Goal: Task Accomplishment & Management: Use online tool/utility

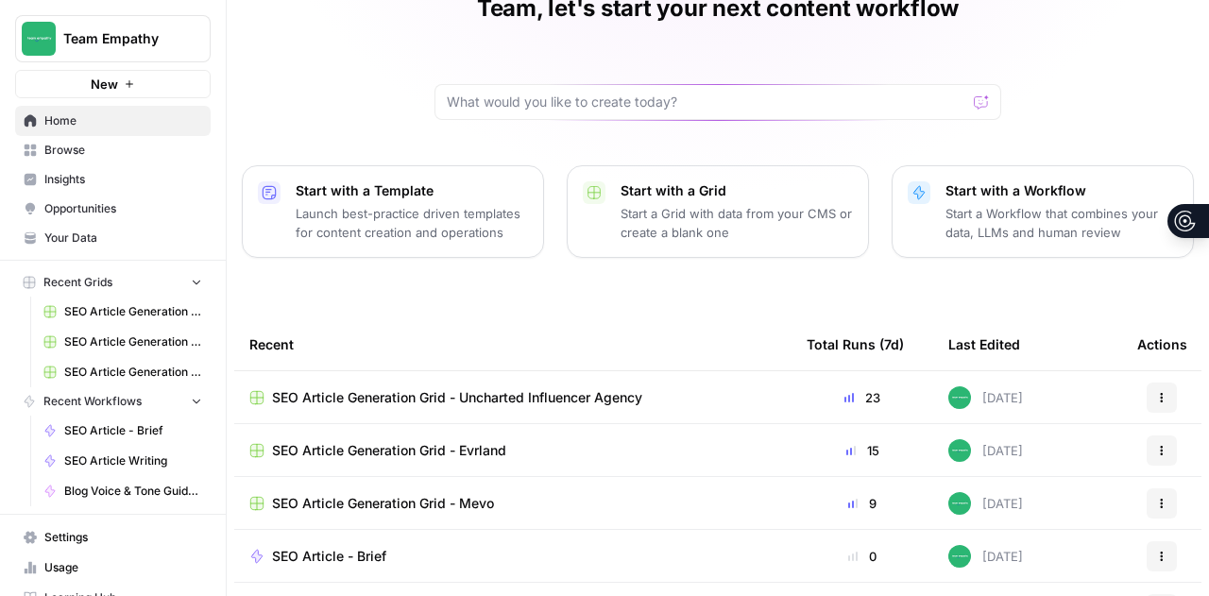
scroll to position [98, 0]
click at [85, 145] on span "Browse" at bounding box center [123, 150] width 158 height 17
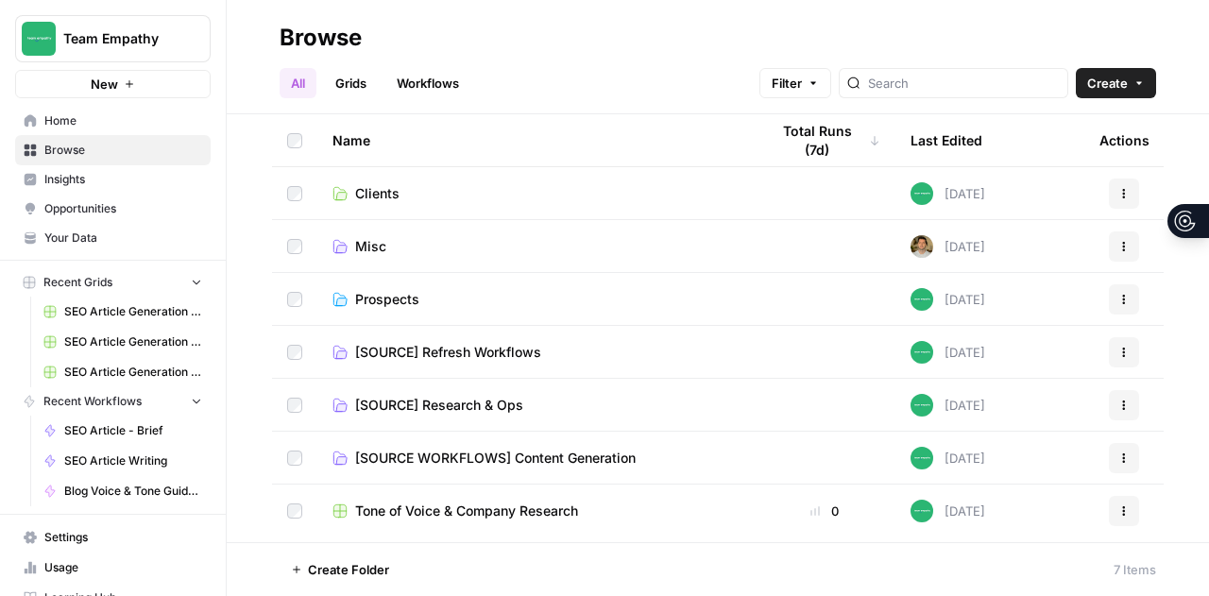
click at [504, 358] on span "[SOURCE] Refresh Workflows" at bounding box center [448, 352] width 186 height 19
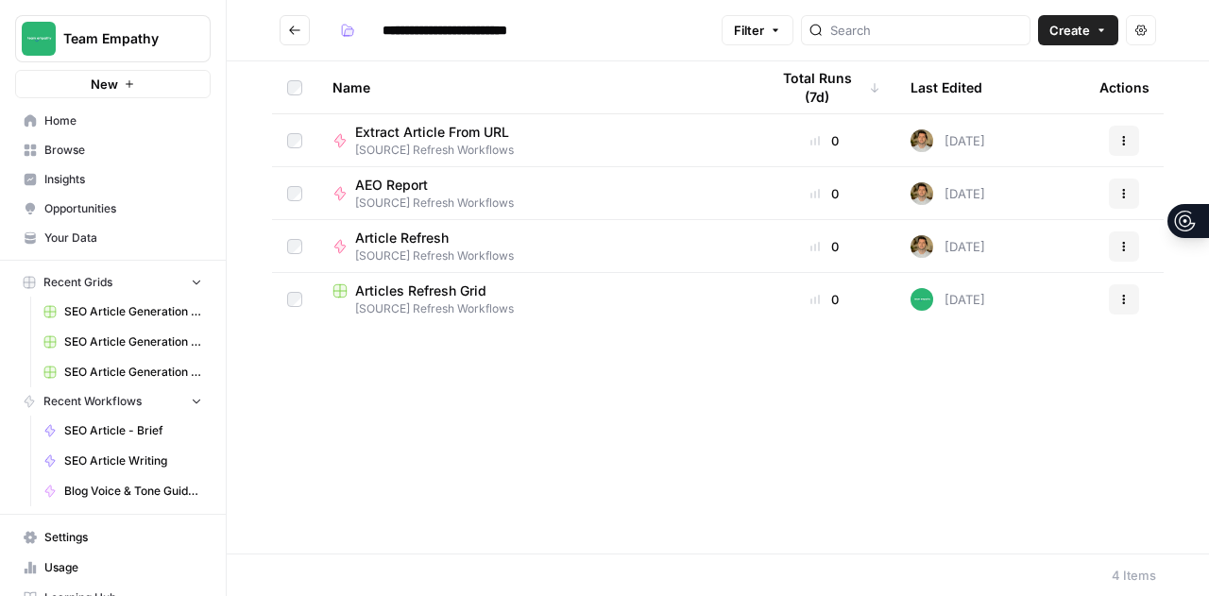
click at [426, 296] on span "Articles Refresh Grid" at bounding box center [420, 290] width 131 height 19
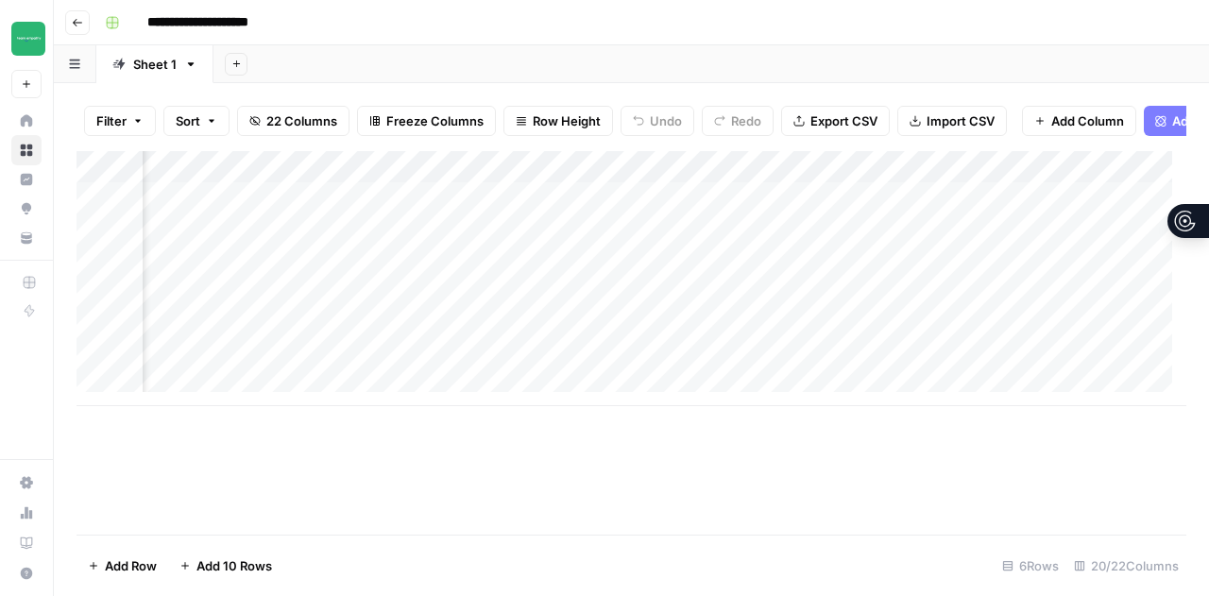
scroll to position [0, 2314]
click at [752, 179] on div "Add Column" at bounding box center [631, 278] width 1110 height 255
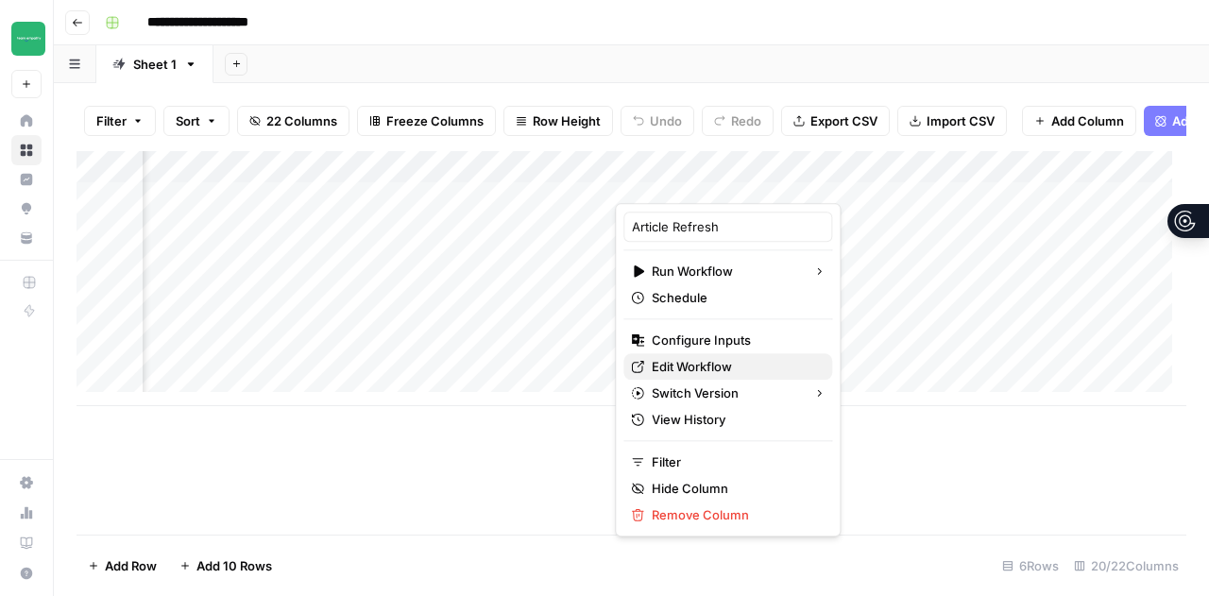
click at [693, 357] on span "Edit Workflow" at bounding box center [734, 366] width 165 height 19
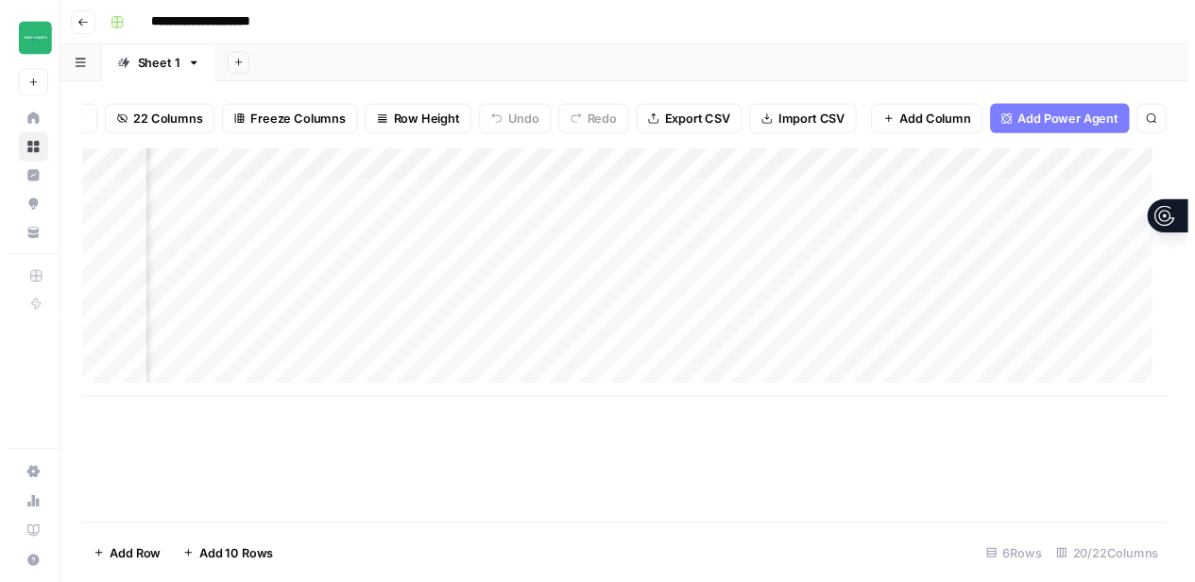
scroll to position [0, 2719]
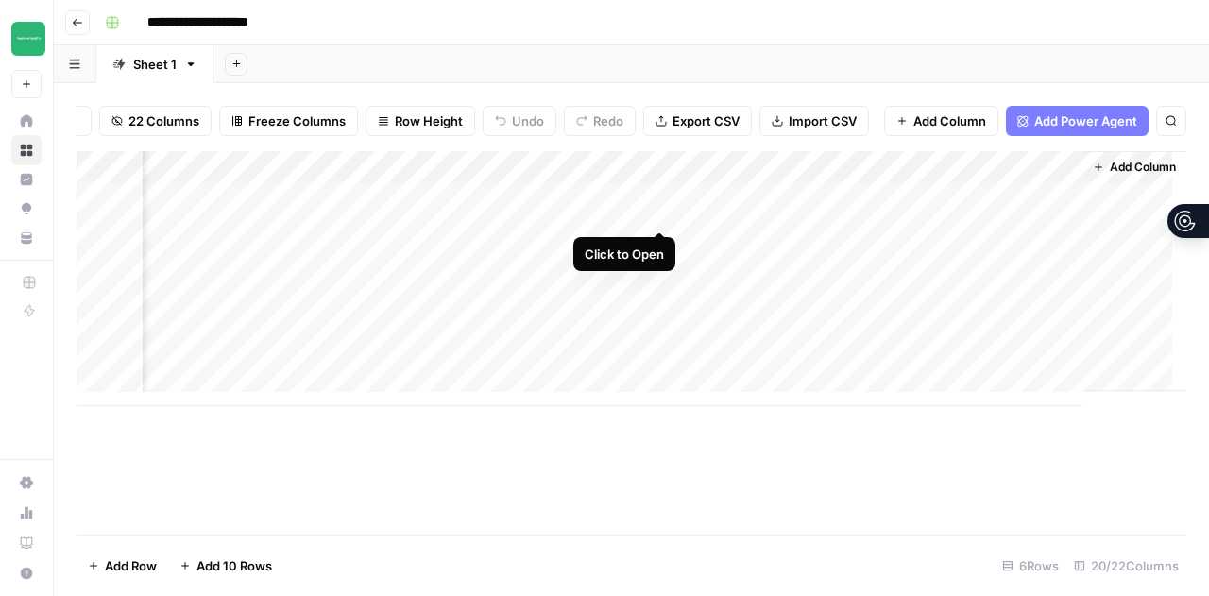
click at [662, 207] on div "Add Column" at bounding box center [631, 278] width 1110 height 255
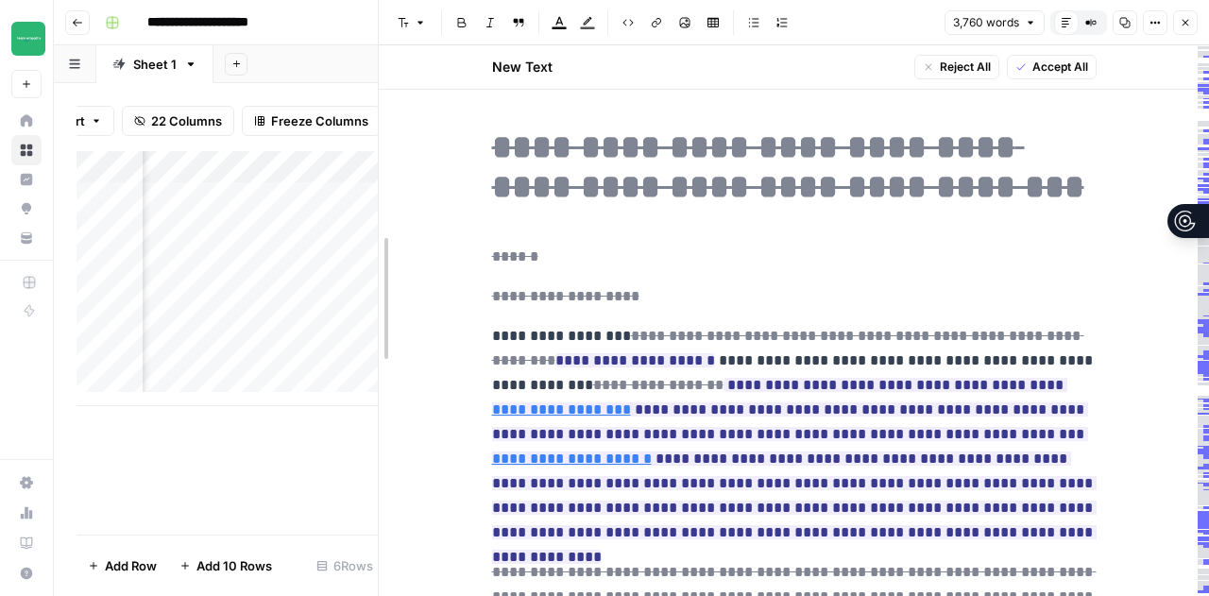
drag, startPoint x: 500, startPoint y: 231, endPoint x: 313, endPoint y: 235, distance: 188.0
click at [313, 235] on body "**********" at bounding box center [604, 298] width 1209 height 596
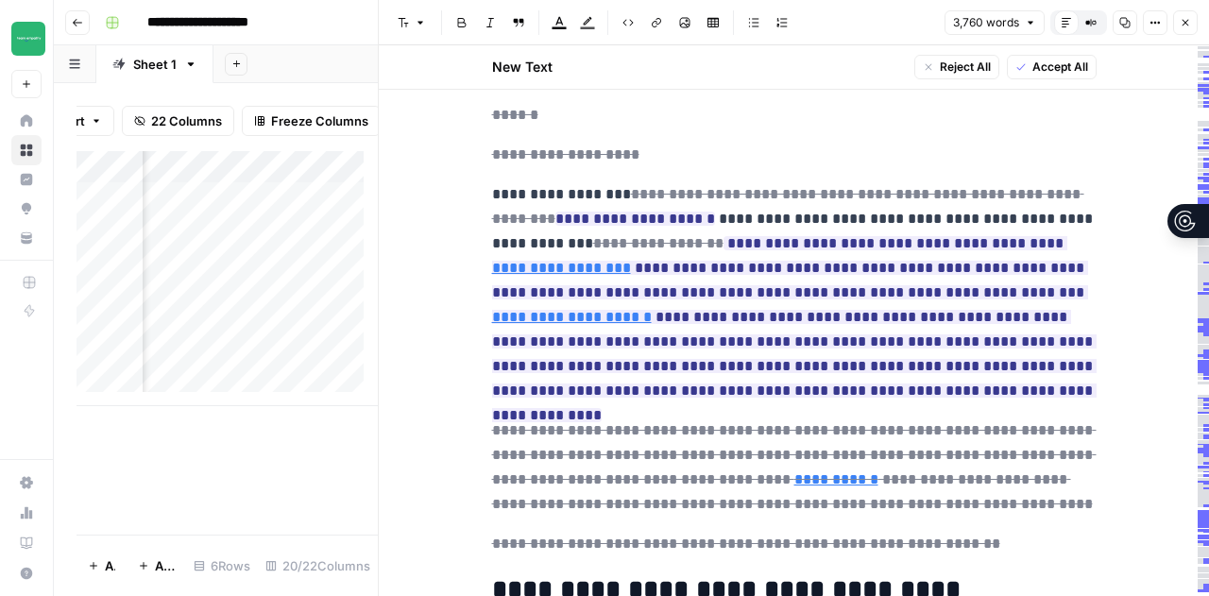
scroll to position [148, 0]
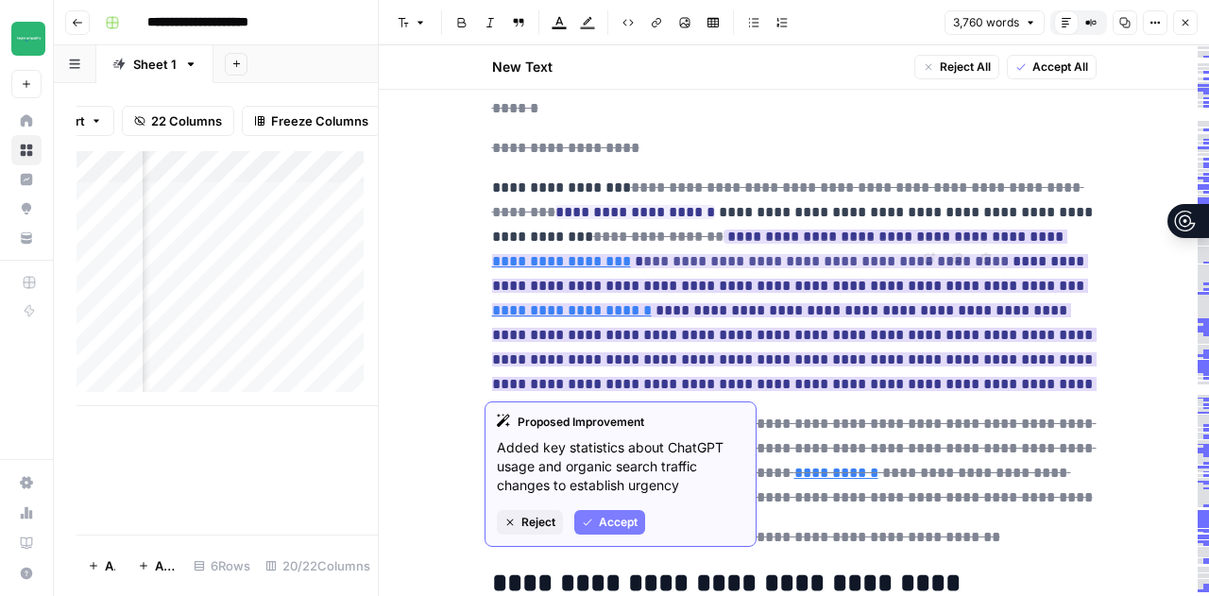
type input "[URL][DOMAIN_NAME]"
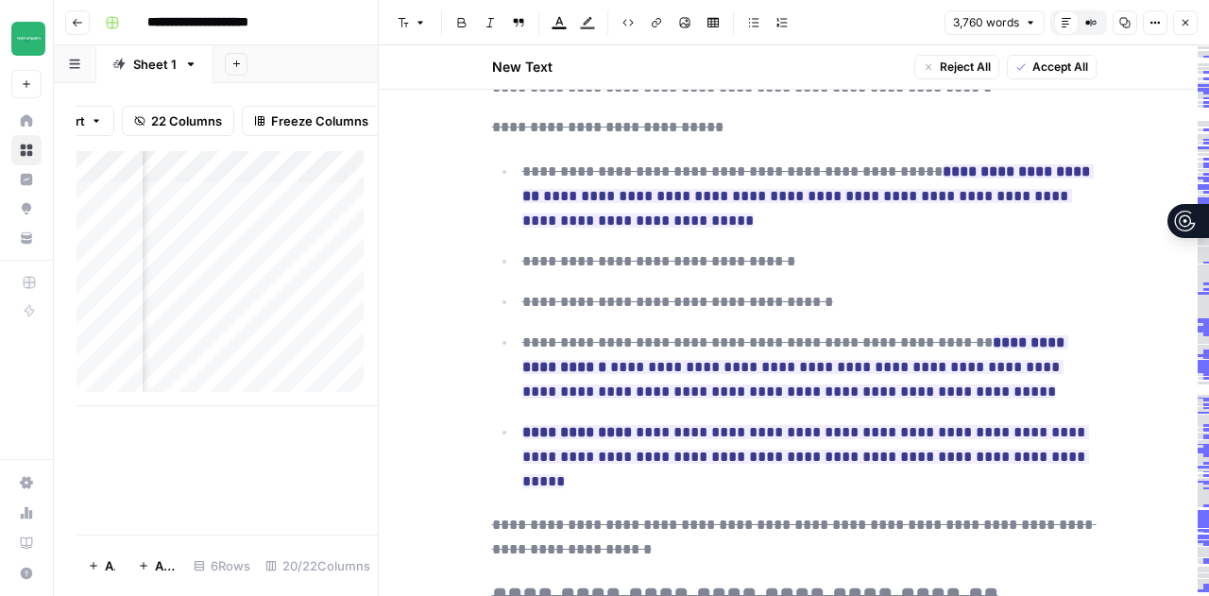
scroll to position [6298, 0]
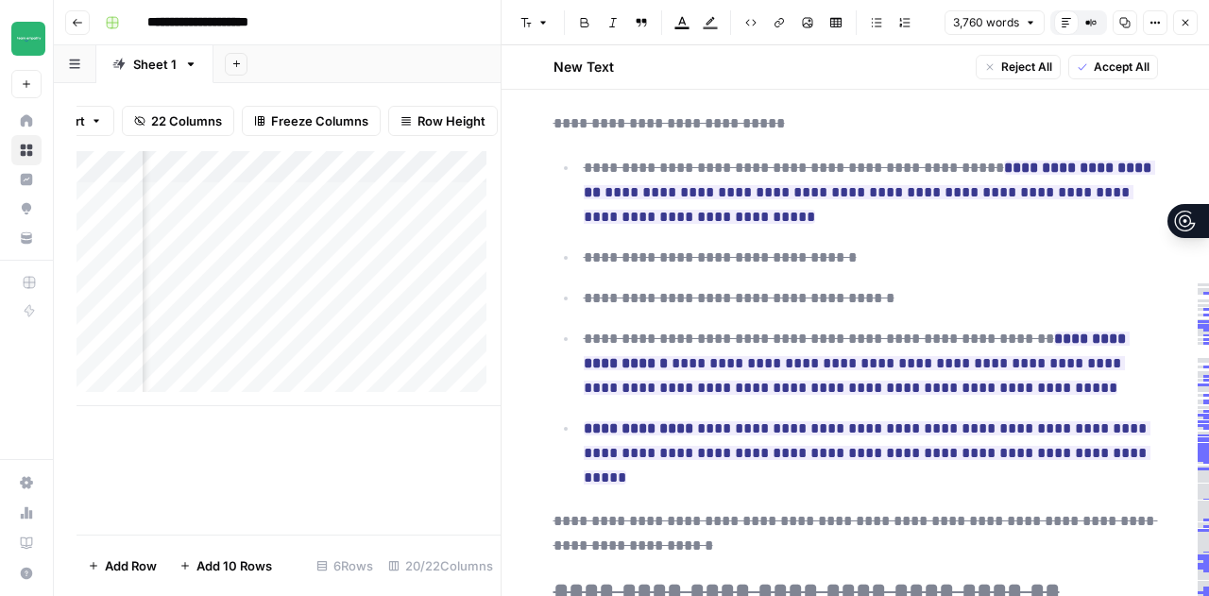
click at [457, 218] on div "Add Column" at bounding box center [288, 278] width 424 height 255
drag, startPoint x: 502, startPoint y: 220, endPoint x: 650, endPoint y: 229, distance: 147.6
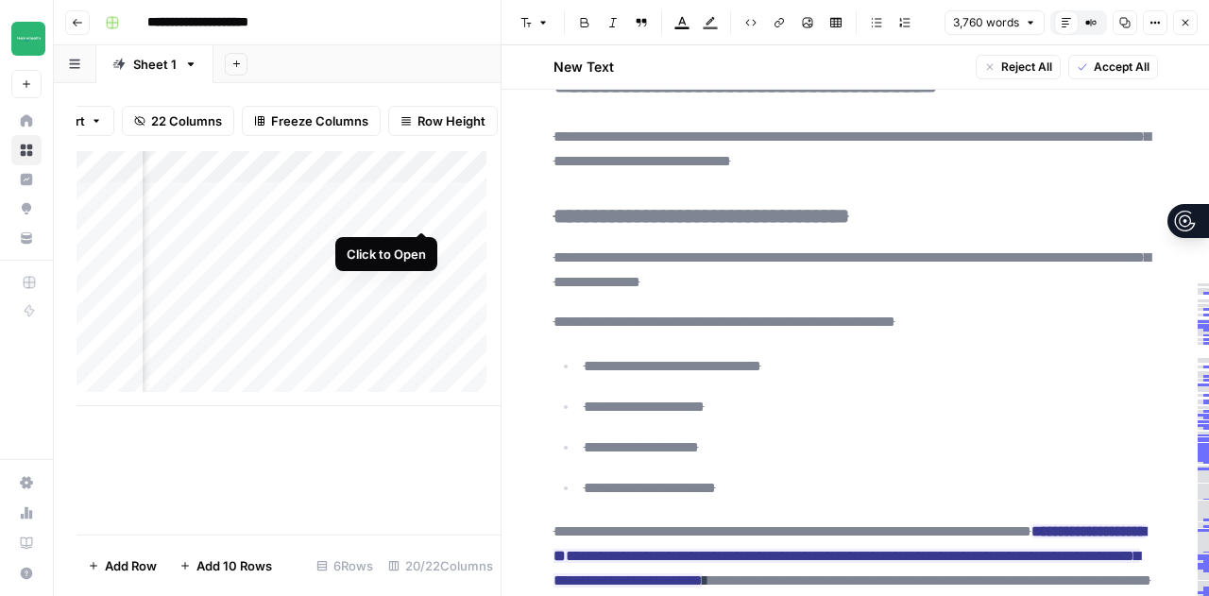
click at [420, 216] on div "Add Column" at bounding box center [288, 278] width 424 height 255
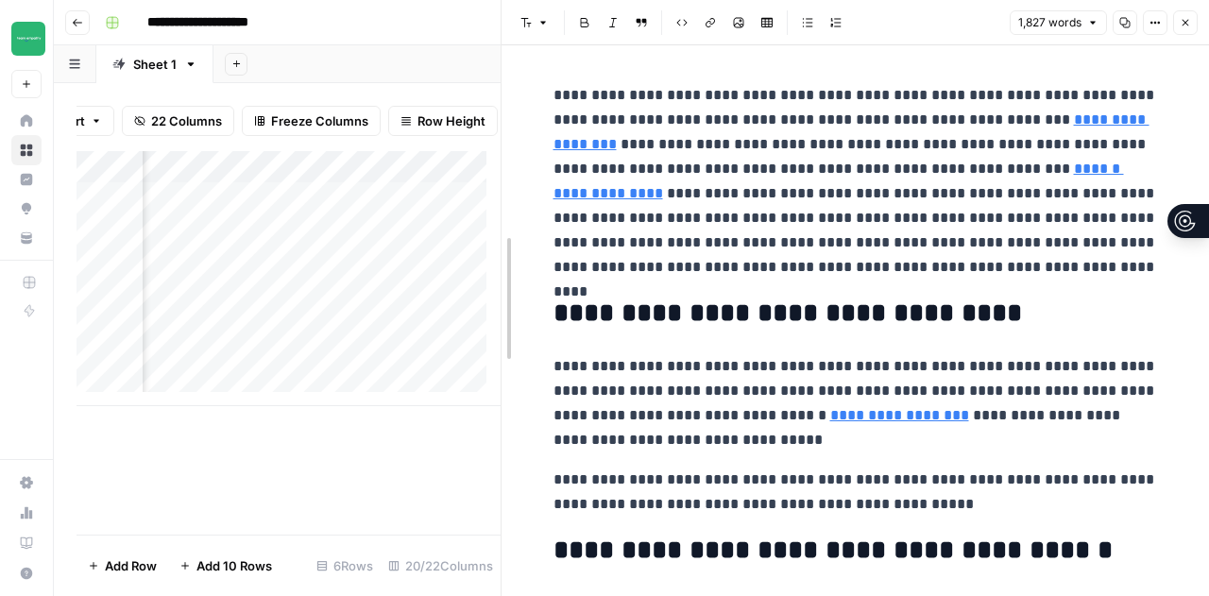
drag, startPoint x: 499, startPoint y: 59, endPoint x: 573, endPoint y: 79, distance: 77.2
click at [903, 119] on p "**********" at bounding box center [855, 181] width 604 height 196
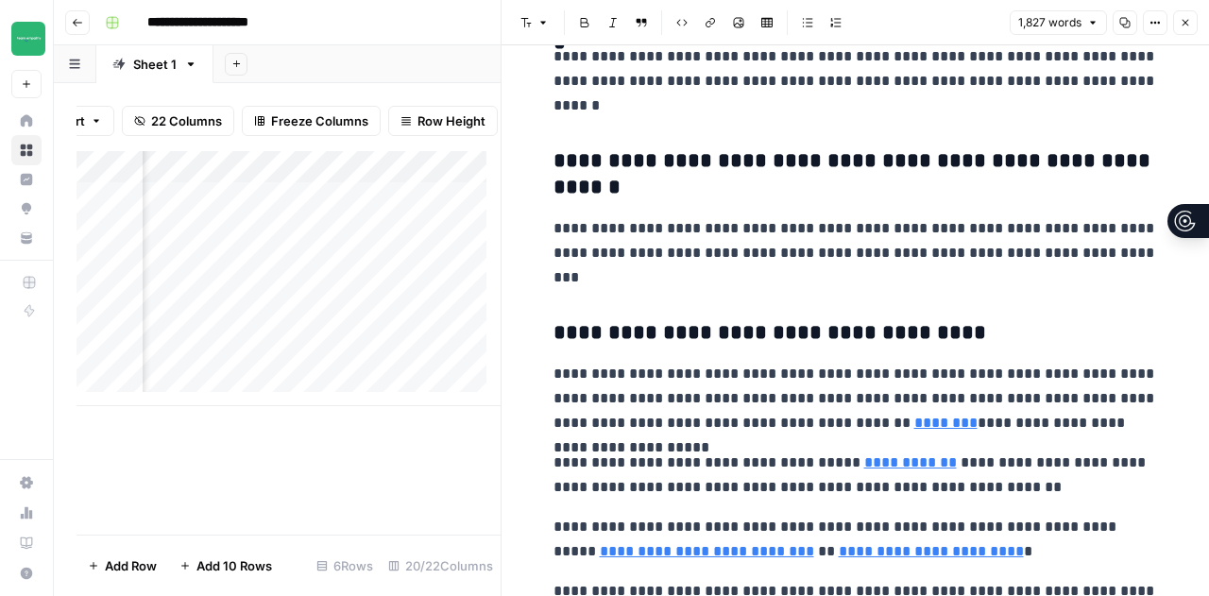
scroll to position [7057, 0]
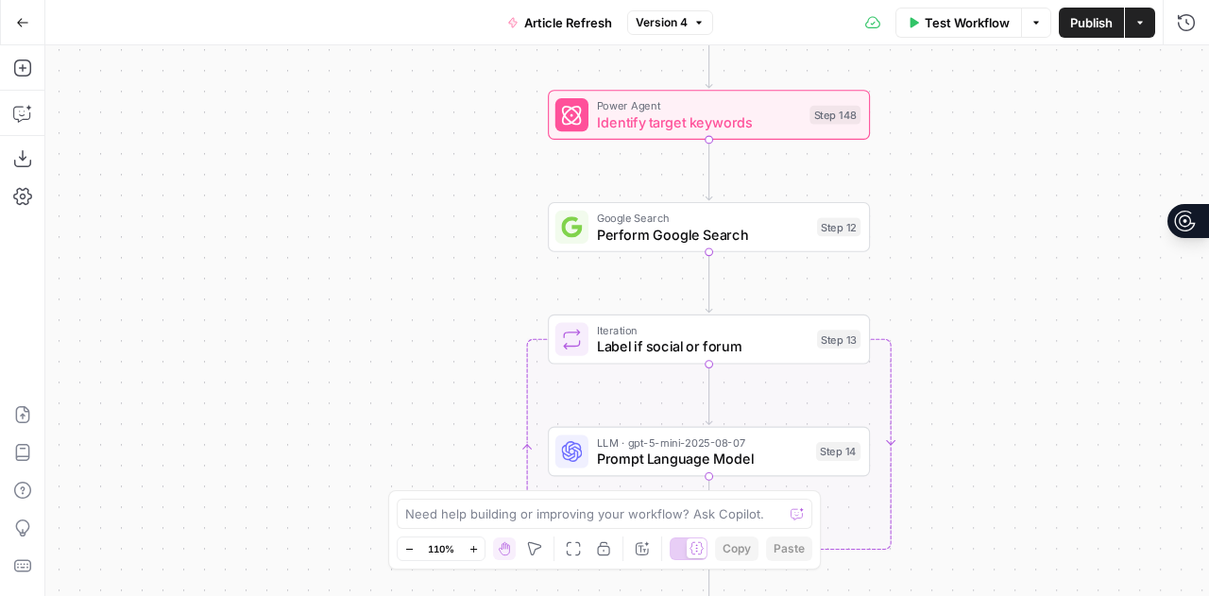
click at [604, 186] on div "true false true false true false Workflow Set Inputs Inputs Power Agent Identif…" at bounding box center [626, 320] width 1163 height 551
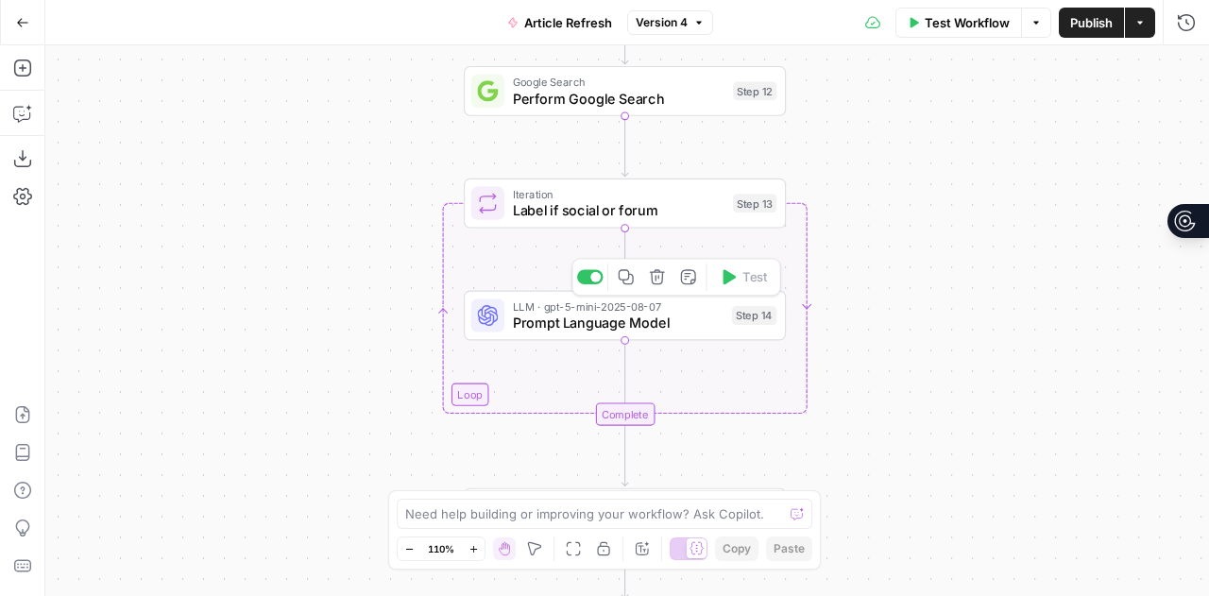
click at [584, 314] on span "Prompt Language Model" at bounding box center [618, 323] width 211 height 21
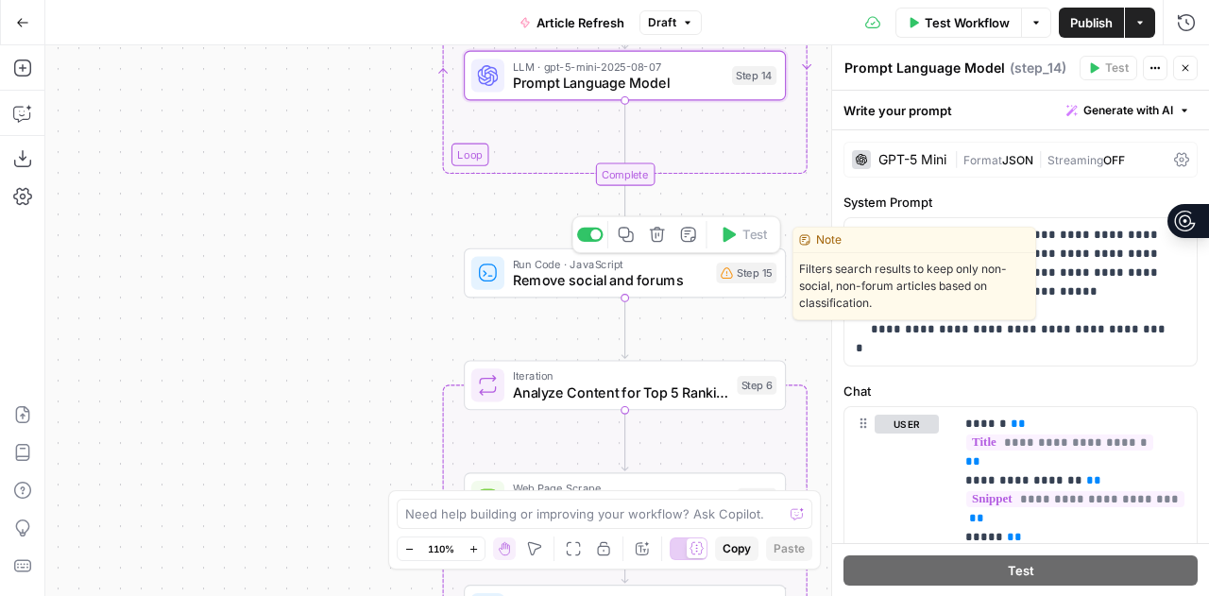
click at [610, 275] on span "Remove social and forums" at bounding box center [610, 280] width 195 height 21
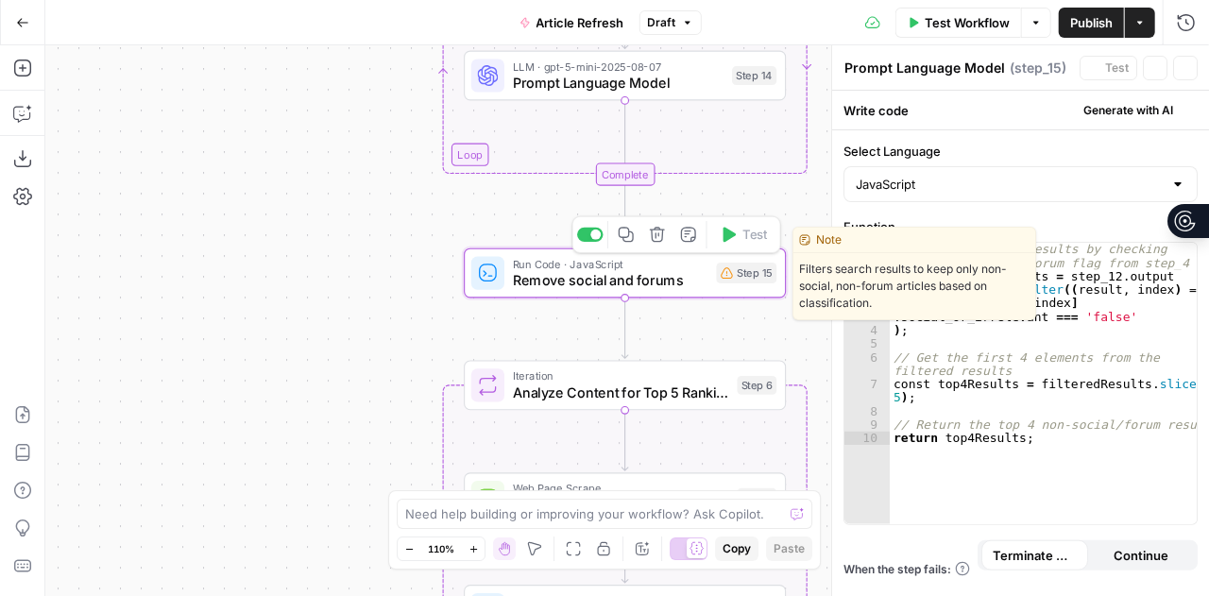
type textarea "Remove social and forums"
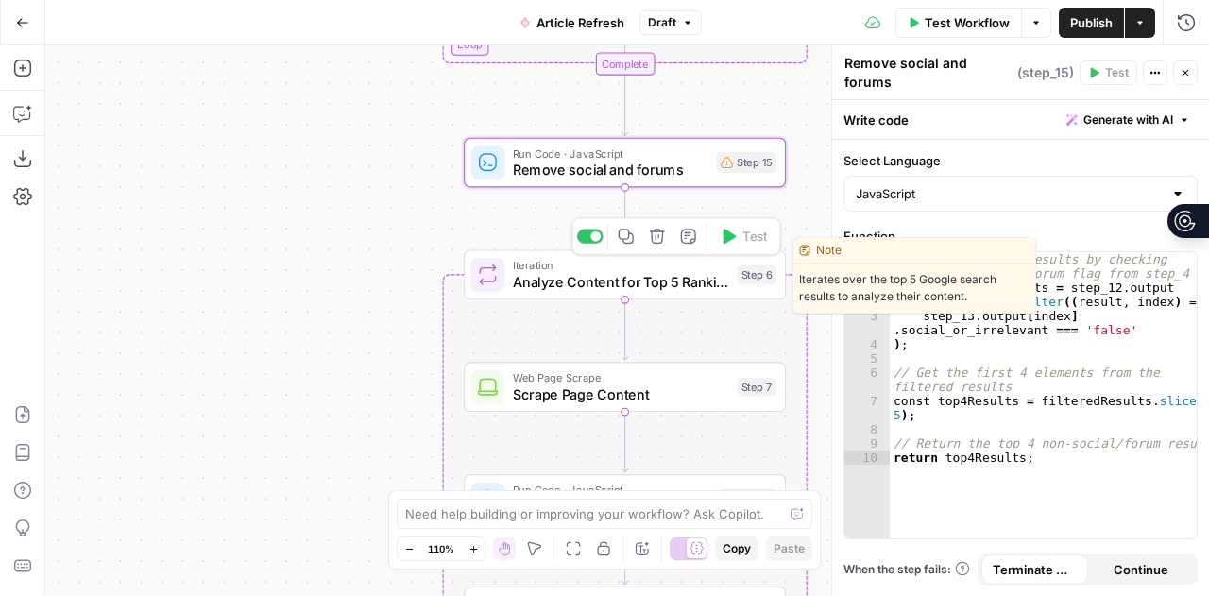
click at [565, 273] on span "Analyze Content for Top 5 Ranking Pages" at bounding box center [621, 282] width 216 height 21
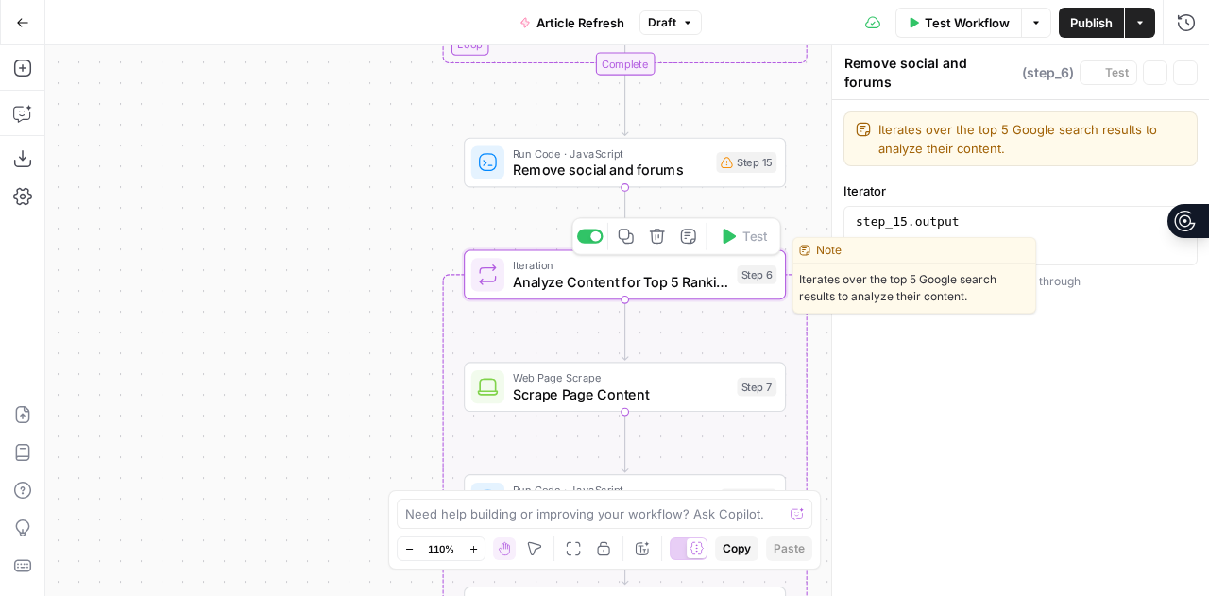
type textarea "Analyze Content for Top 5 Ranking Pages"
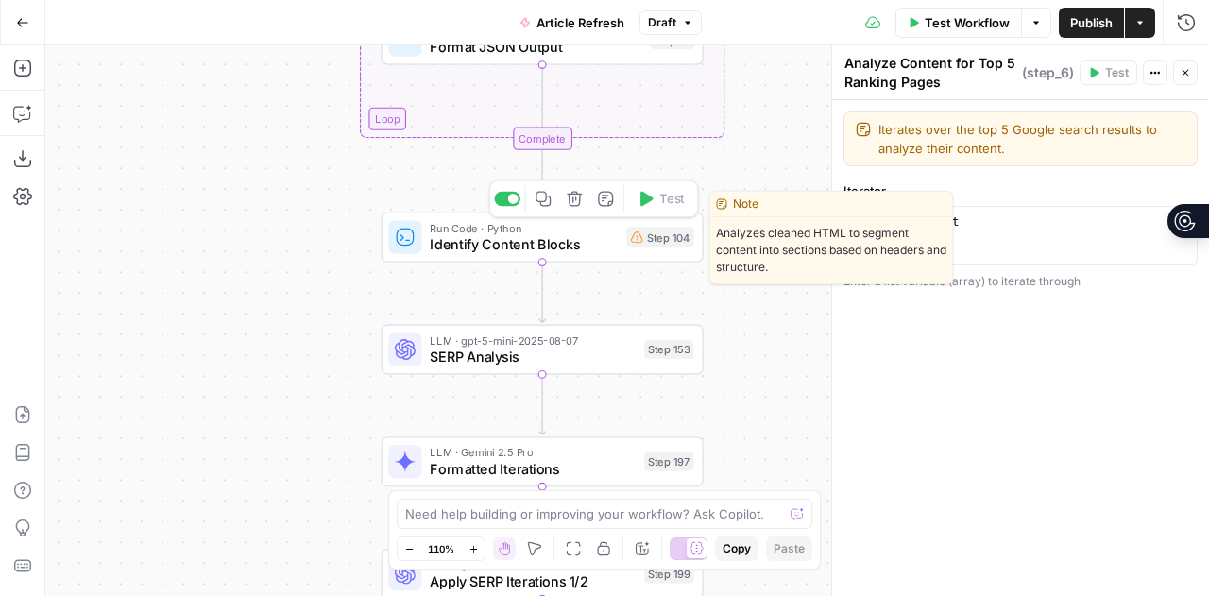
click at [461, 256] on div "Run Code · Python Identify Content Blocks Step 104 Copy step Delete step Edit N…" at bounding box center [543, 237] width 322 height 50
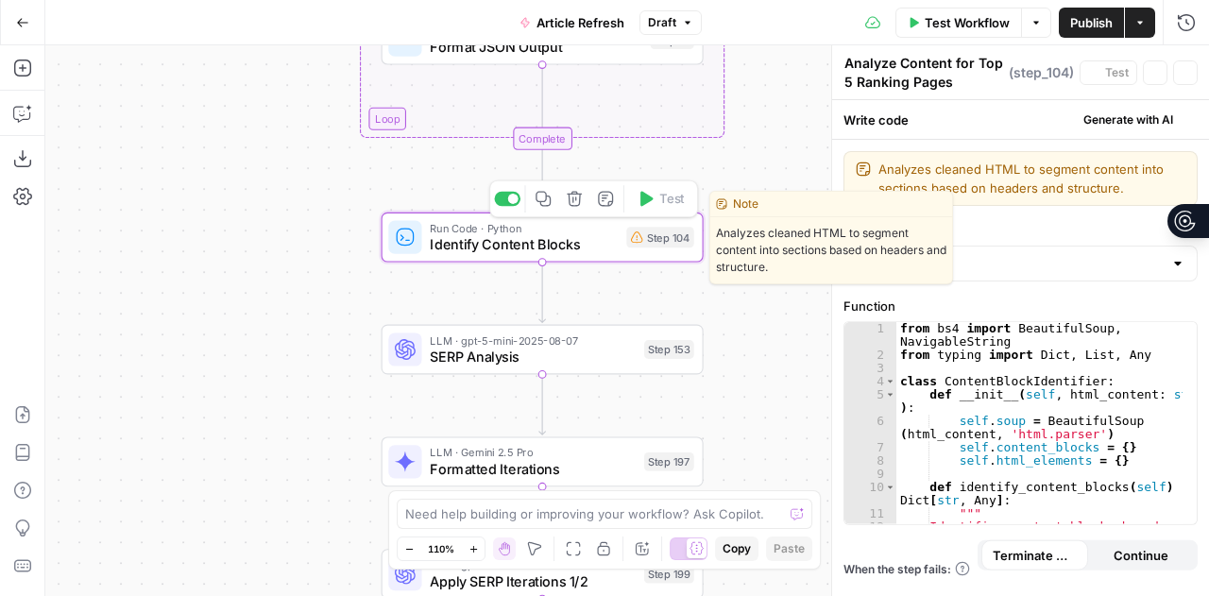
type textarea "Identify Content Blocks"
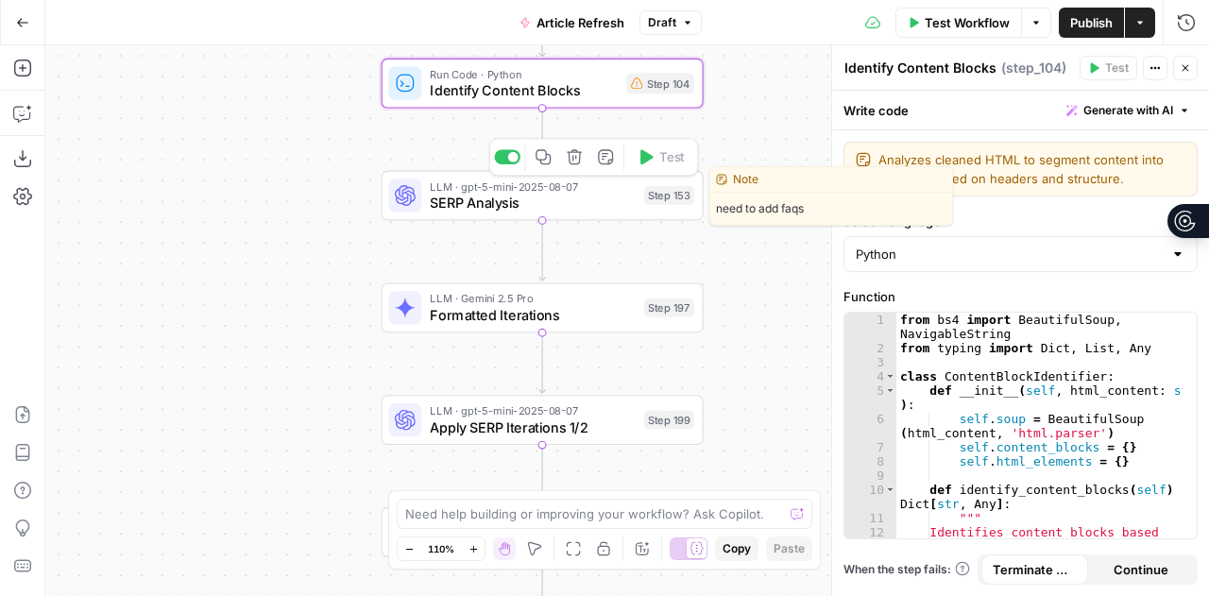
click at [517, 195] on span "SERP Analysis" at bounding box center [533, 203] width 206 height 21
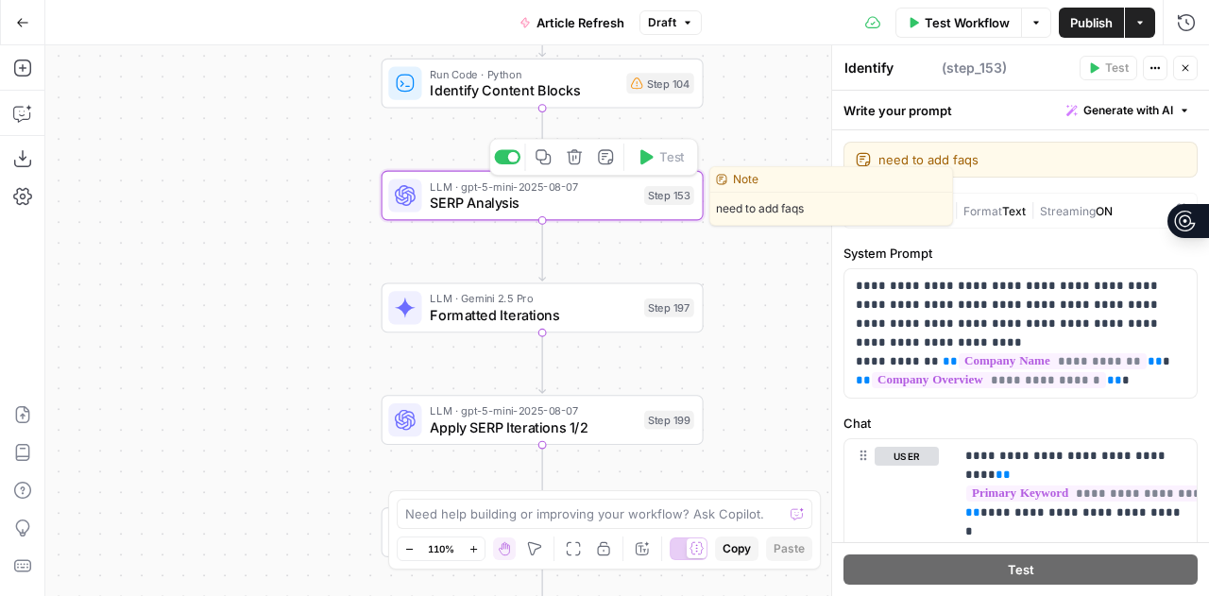
type textarea "SERP Analysis"
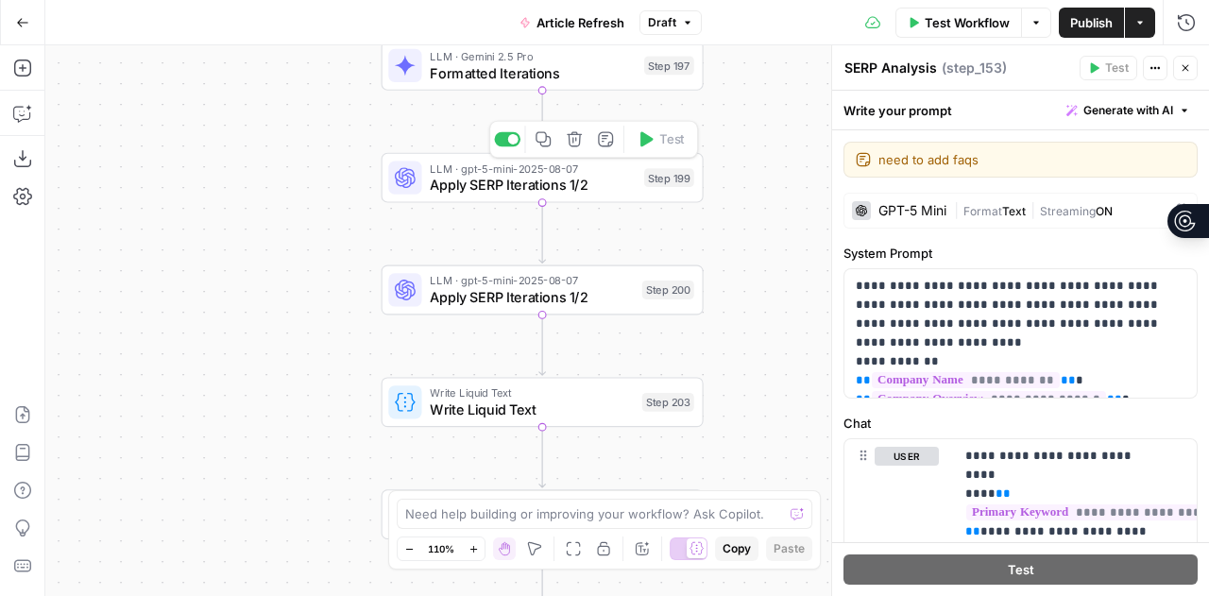
click at [521, 190] on span "Apply SERP Iterations 1/2" at bounding box center [533, 185] width 206 height 21
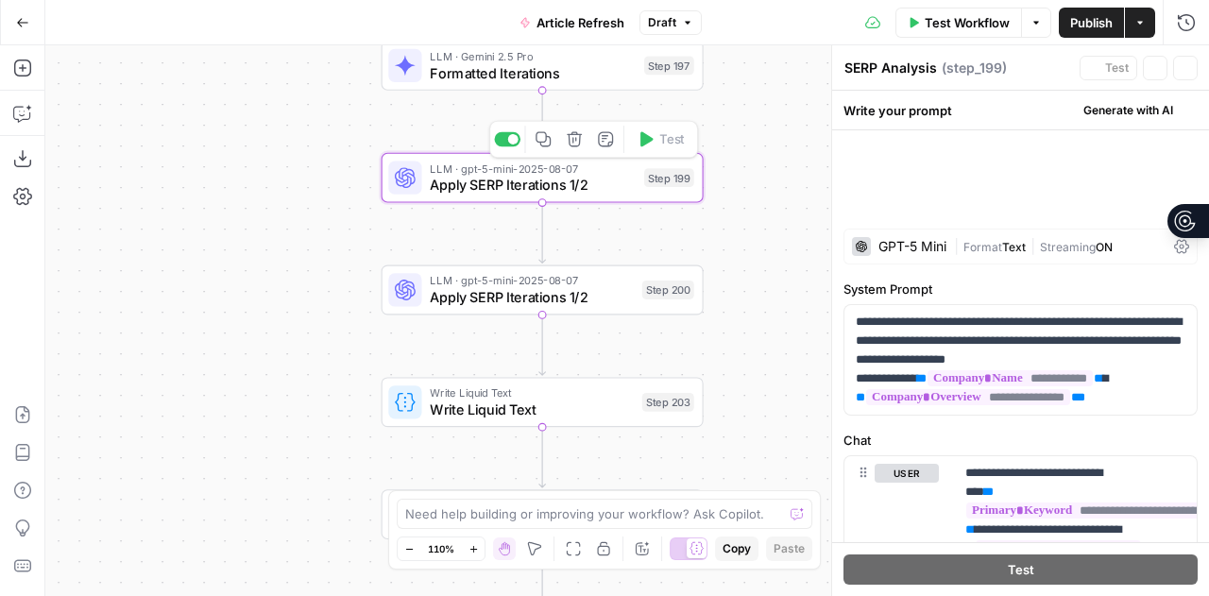
type textarea "Apply SERP Iterations 1/2"
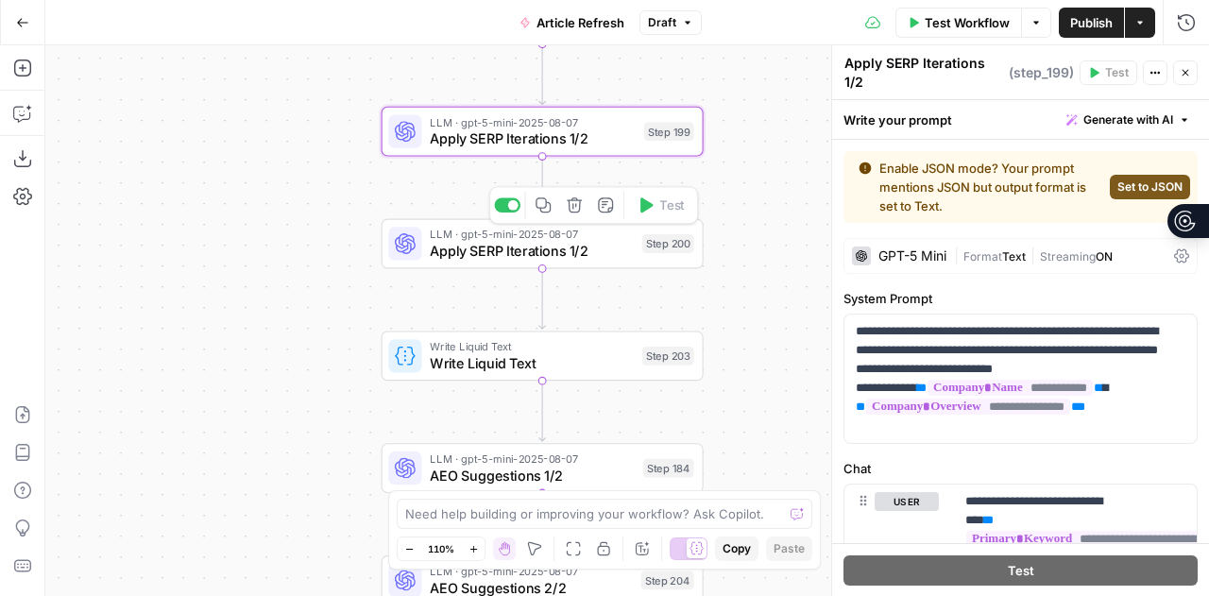
click at [489, 260] on span "Apply SERP Iterations 1/2" at bounding box center [532, 251] width 204 height 21
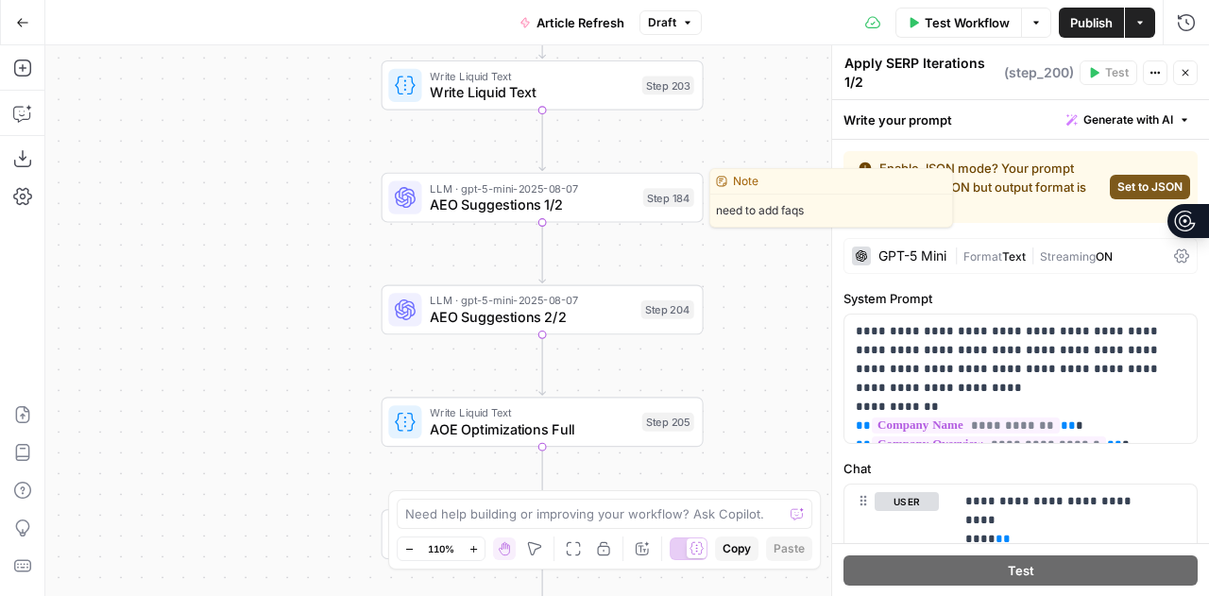
click at [519, 209] on span "AEO Suggestions 1/2" at bounding box center [532, 205] width 205 height 21
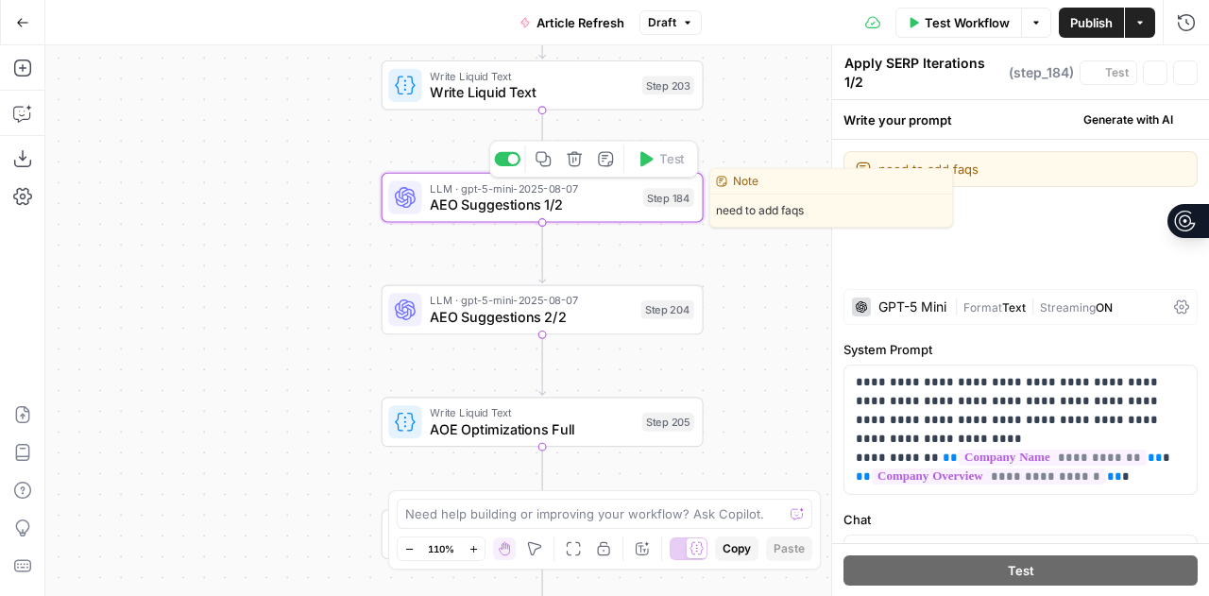
type textarea "AEO Suggestions 1/2"
